Goal: Information Seeking & Learning: Understand process/instructions

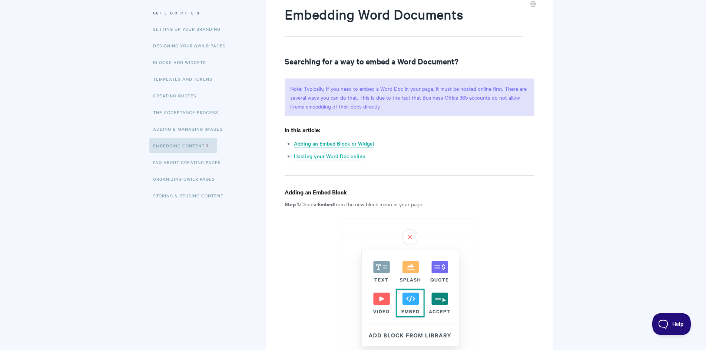
scroll to position [97, 0]
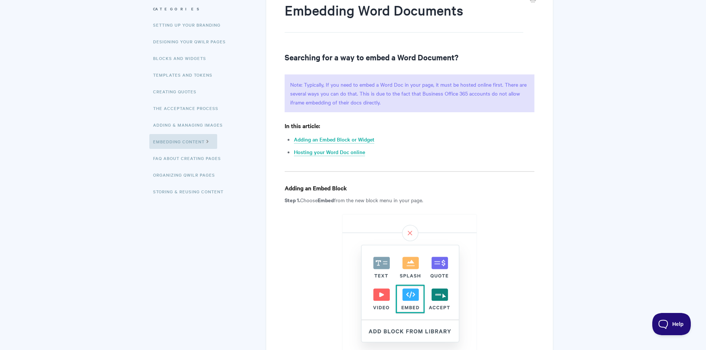
click at [450, 102] on p "Note: Typically, If you need to embed a Word Doc in your page, it must be hoste…" at bounding box center [409, 94] width 249 height 38
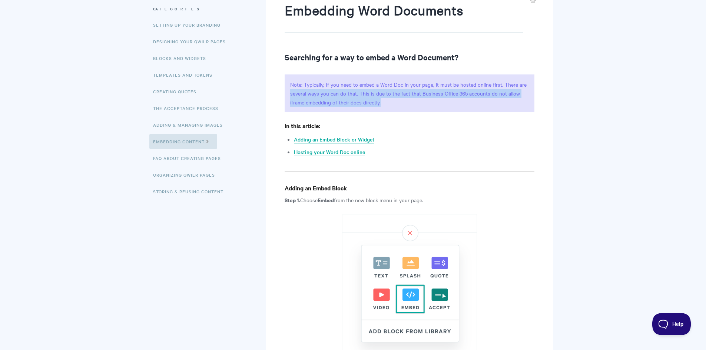
drag, startPoint x: 706, startPoint y: 78, endPoint x: 711, endPoint y: 112, distance: 34.6
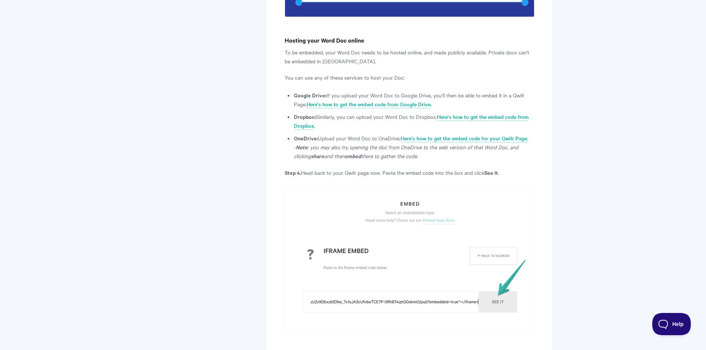
scroll to position [1333, 0]
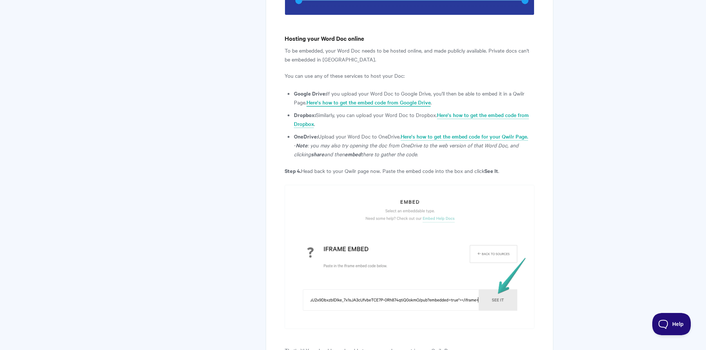
click at [383, 100] on link "Here's how to get the embed code from Google Drive" at bounding box center [369, 103] width 124 height 8
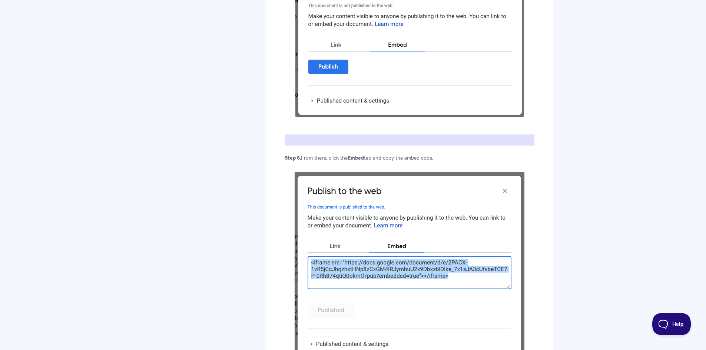
scroll to position [1550, 0]
